Goal: Task Accomplishment & Management: Manage account settings

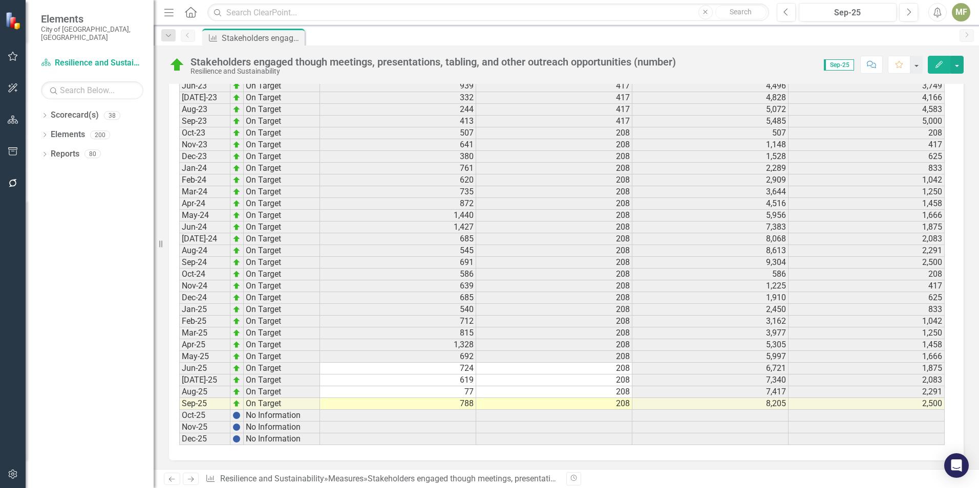
scroll to position [1393, 0]
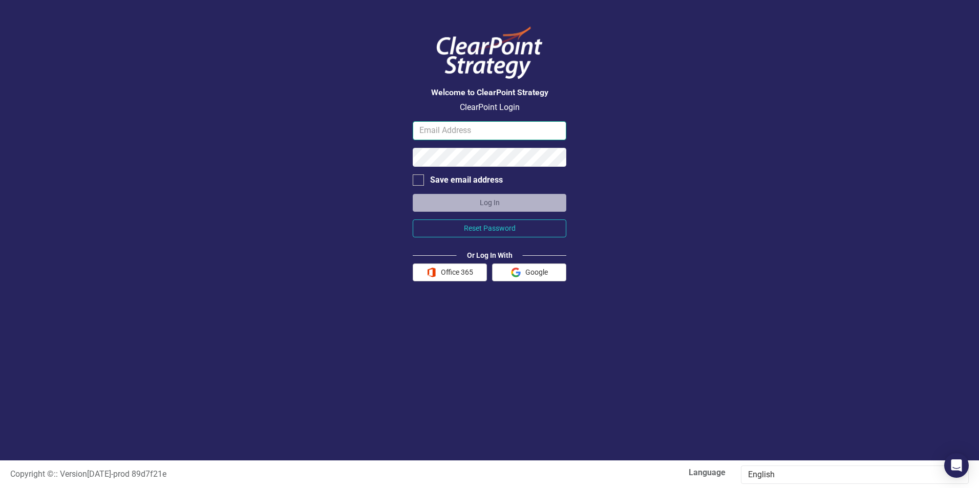
type input "[EMAIL_ADDRESS][DOMAIN_NAME]"
click at [481, 204] on button "Log In" at bounding box center [490, 203] width 154 height 18
type input "[EMAIL_ADDRESS][DOMAIN_NAME]"
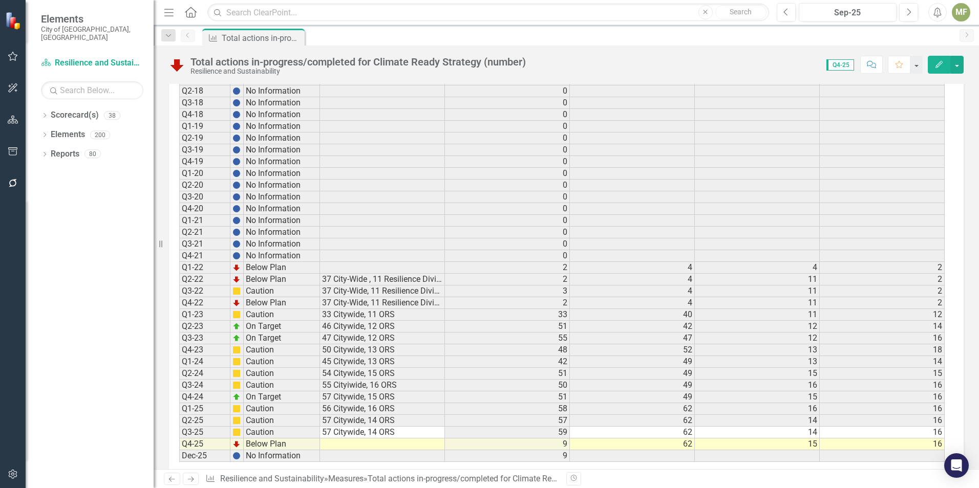
scroll to position [1079, 0]
